Goal: Find specific fact: Find contact information

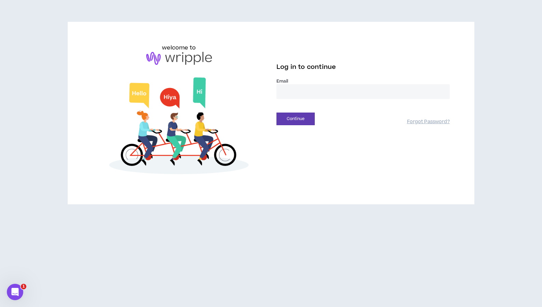
click at [426, 90] on input "email" at bounding box center [362, 91] width 173 height 15
type input "**********"
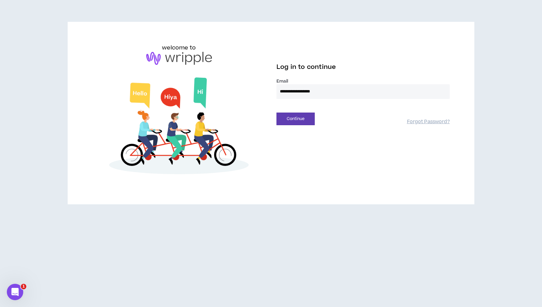
click at [294, 125] on div "**********" at bounding box center [271, 113] width 368 height 139
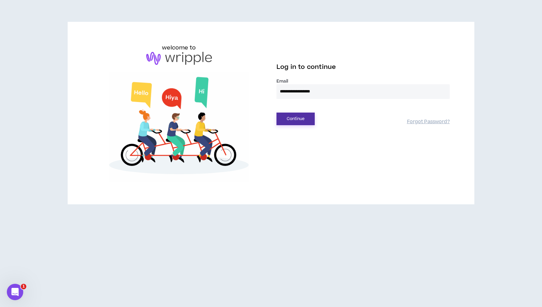
click at [291, 121] on button "Continue" at bounding box center [295, 119] width 38 height 13
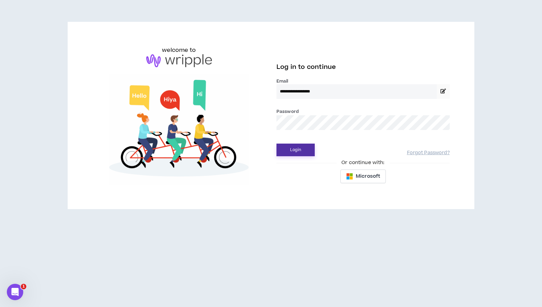
click at [293, 152] on button "Login" at bounding box center [295, 150] width 38 height 13
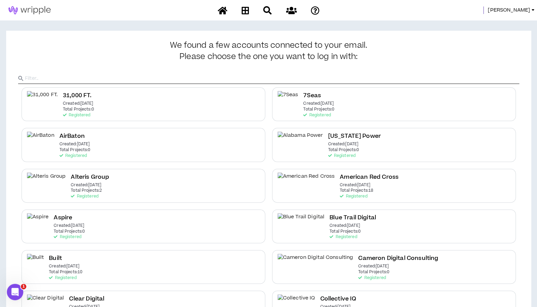
click at [517, 9] on span "[PERSON_NAME]" at bounding box center [509, 10] width 42 height 8
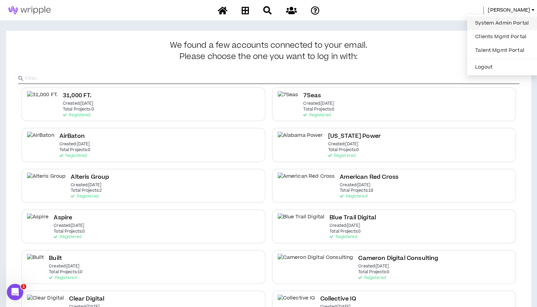
click at [505, 23] on link "System Admin Portal" at bounding box center [502, 23] width 62 height 10
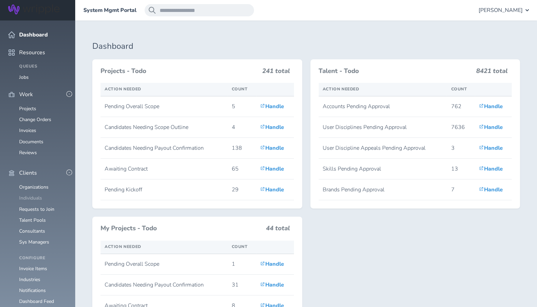
click at [27, 195] on link "Individuals" at bounding box center [30, 198] width 23 height 6
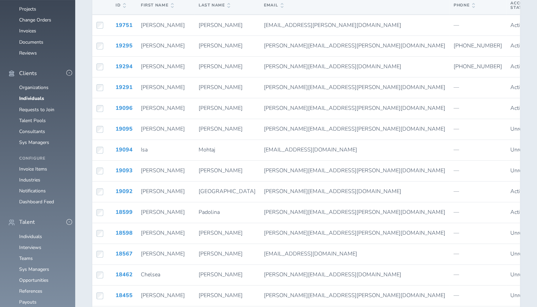
scroll to position [99, 0]
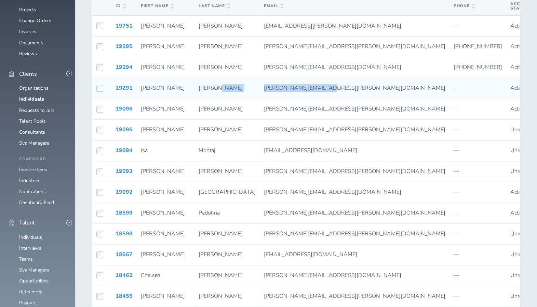
drag, startPoint x: 302, startPoint y: 88, endPoint x: 224, endPoint y: 90, distance: 77.2
click at [224, 90] on tr "19291 [PERSON_NAME] [PERSON_NAME][EMAIL_ADDRESS][PERSON_NAME][DOMAIN_NAME] — Ac…" at bounding box center [493, 88] width 803 height 21
copy tr "[PERSON_NAME][EMAIL_ADDRESS][PERSON_NAME][DOMAIN_NAME]"
